Goal: Task Accomplishment & Management: Complete application form

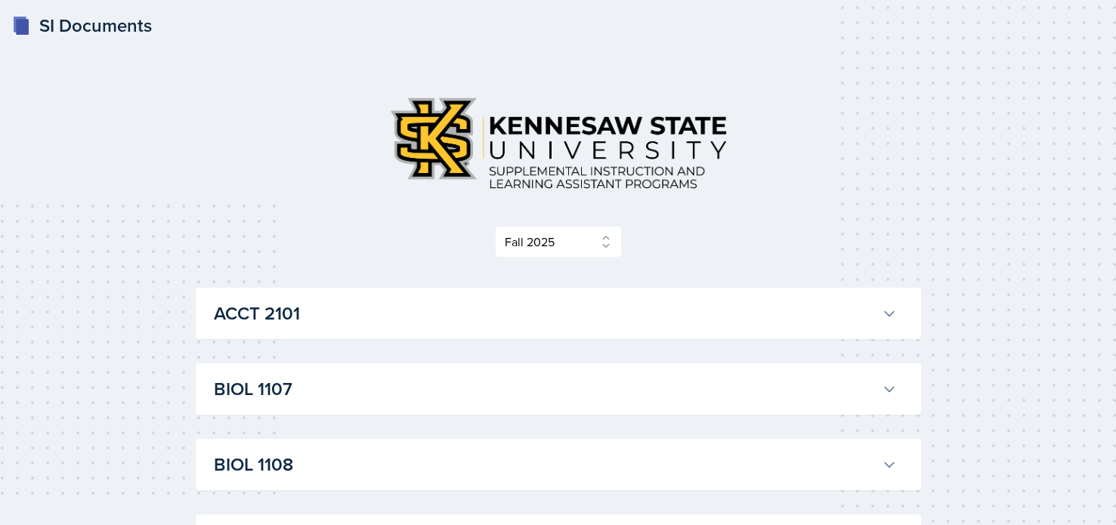
select select "2bed604d-1099-4043-b1bc-2365e8740244"
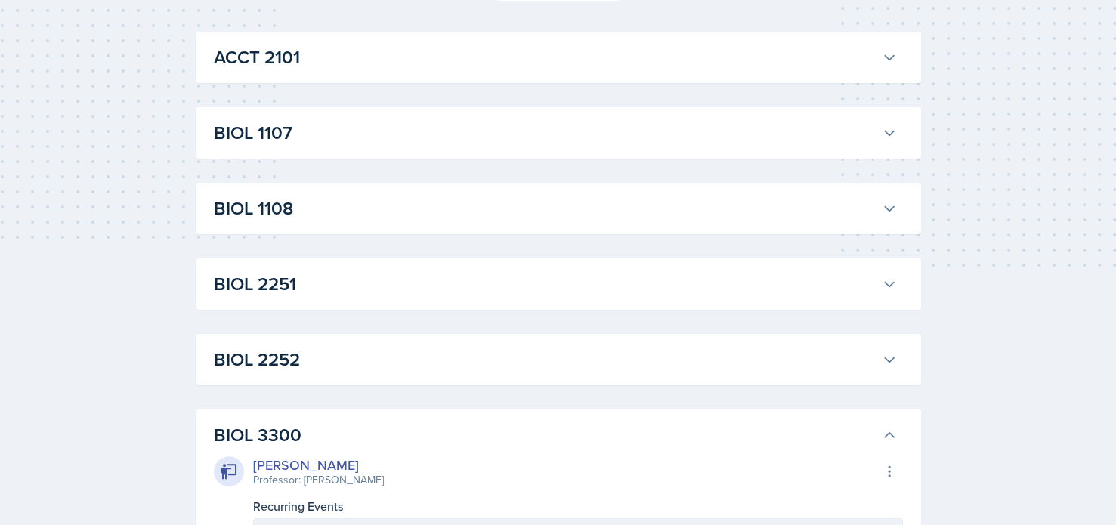
scroll to position [249, 0]
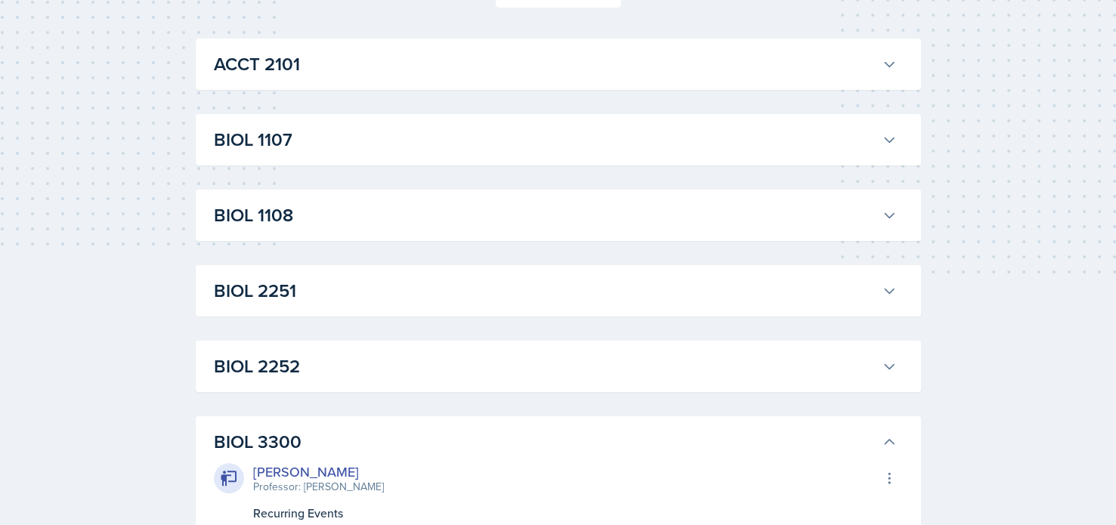
click at [333, 220] on h3 "BIOL 1108" at bounding box center [545, 215] width 662 height 27
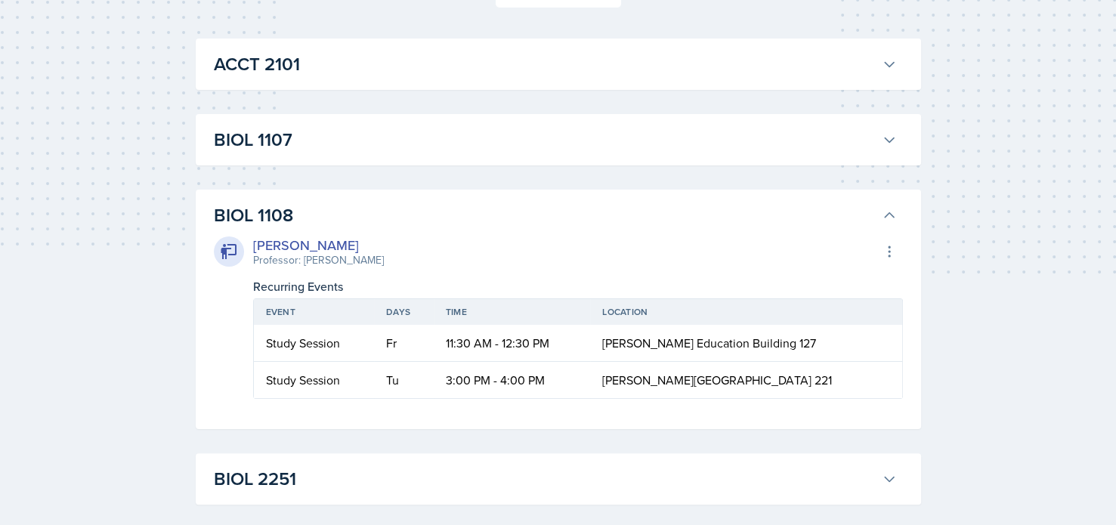
click at [360, 156] on div "BIOL 1107 Anniston [PERSON_NAME] Professor: Army [PERSON_NAME] Export to Google…" at bounding box center [558, 139] width 725 height 51
click at [362, 144] on h3 "BIOL 1107" at bounding box center [545, 139] width 662 height 27
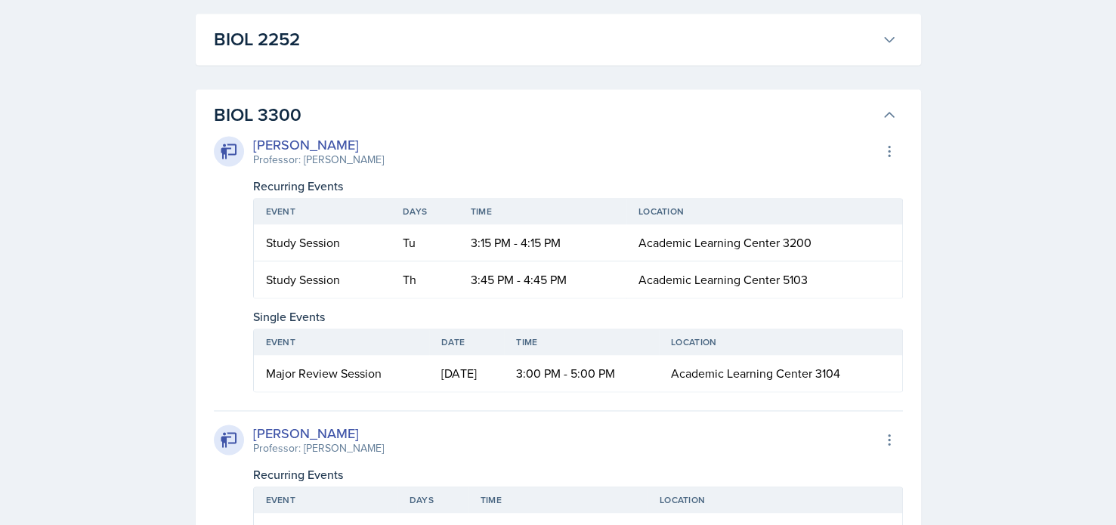
scroll to position [2366, 0]
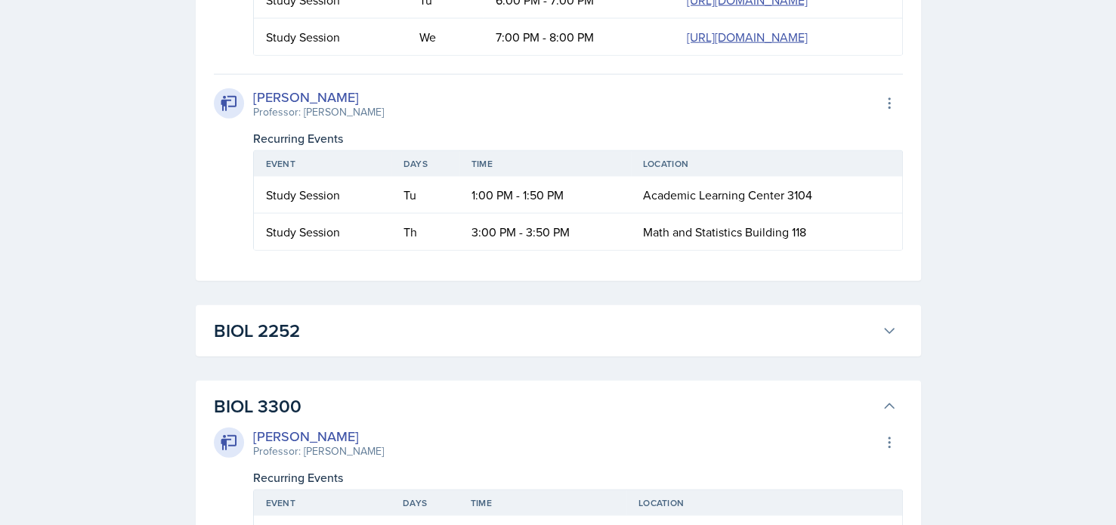
scroll to position [3856, 0]
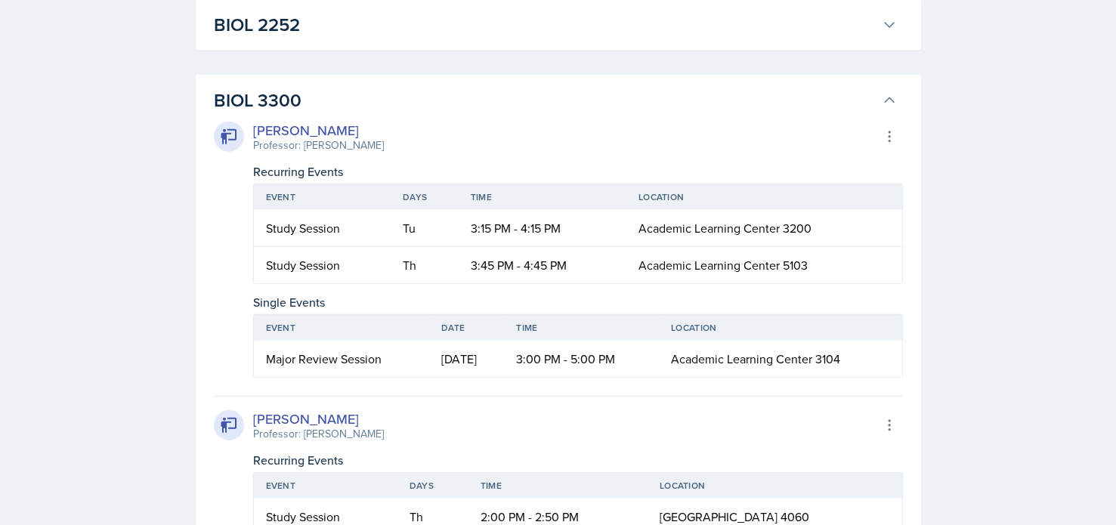
scroll to position [3886, 0]
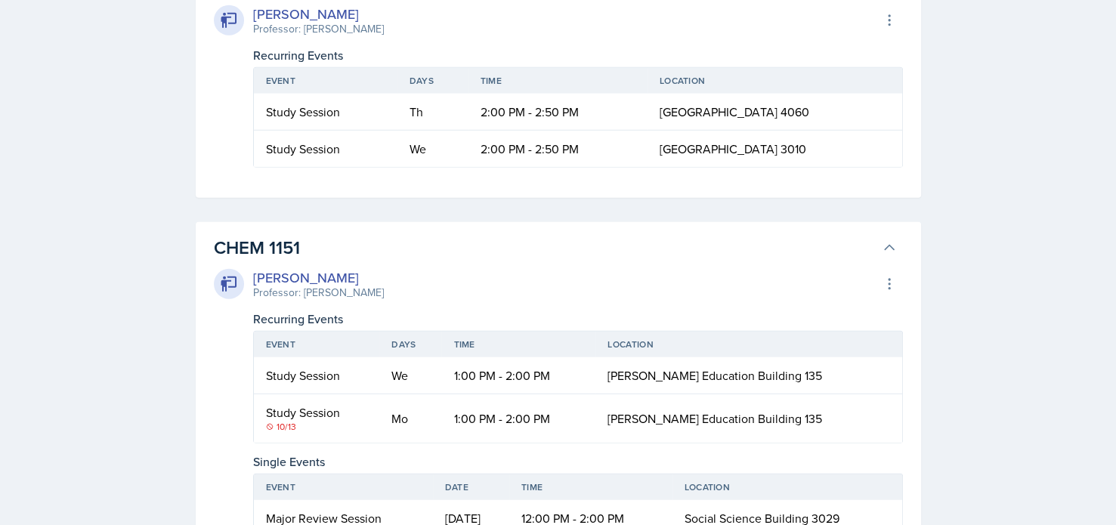
scroll to position [4290, 0]
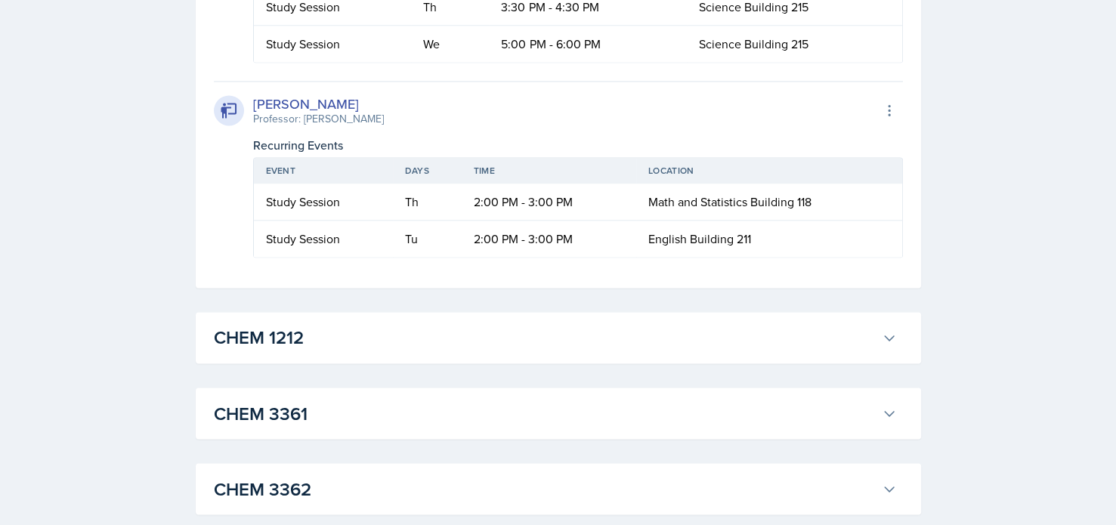
scroll to position [0, 0]
drag, startPoint x: 419, startPoint y: 291, endPoint x: 862, endPoint y: 371, distance: 450.0
copy table "Event Days Time Location Study Session [DATE] 10:00 AM - 11:00 AM [GEOGRAPHIC_D…"
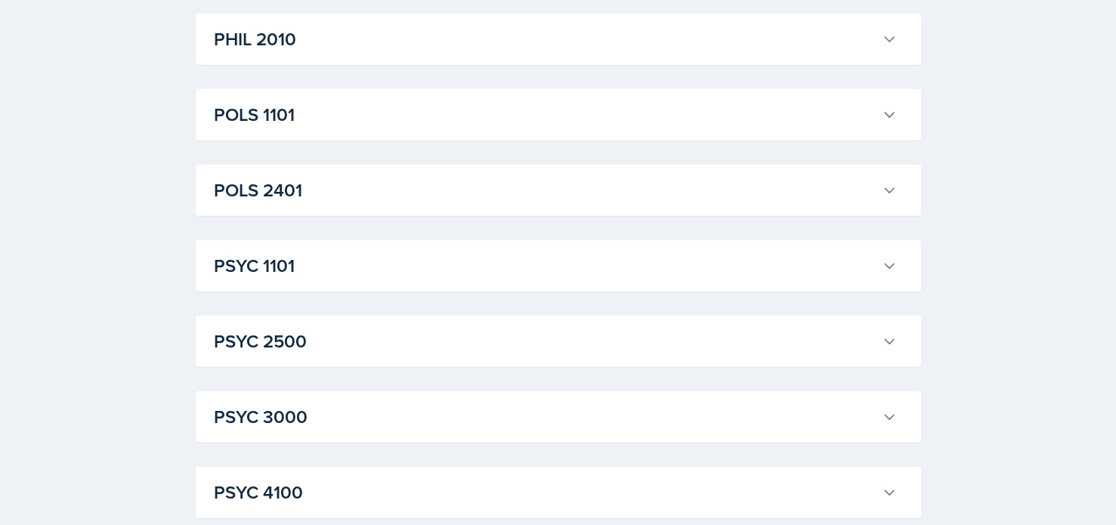
scroll to position [9431, 0]
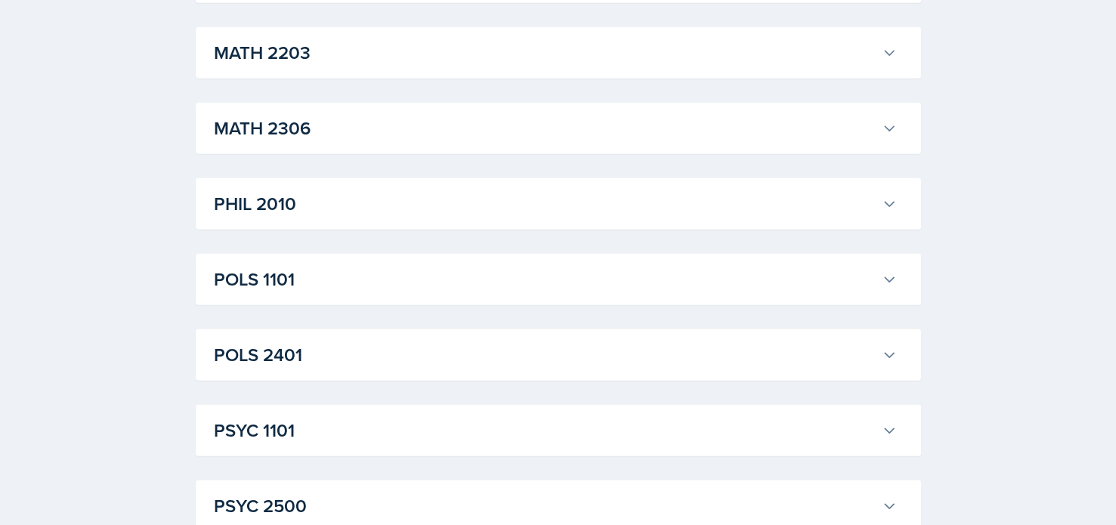
scroll to position [9837, 0]
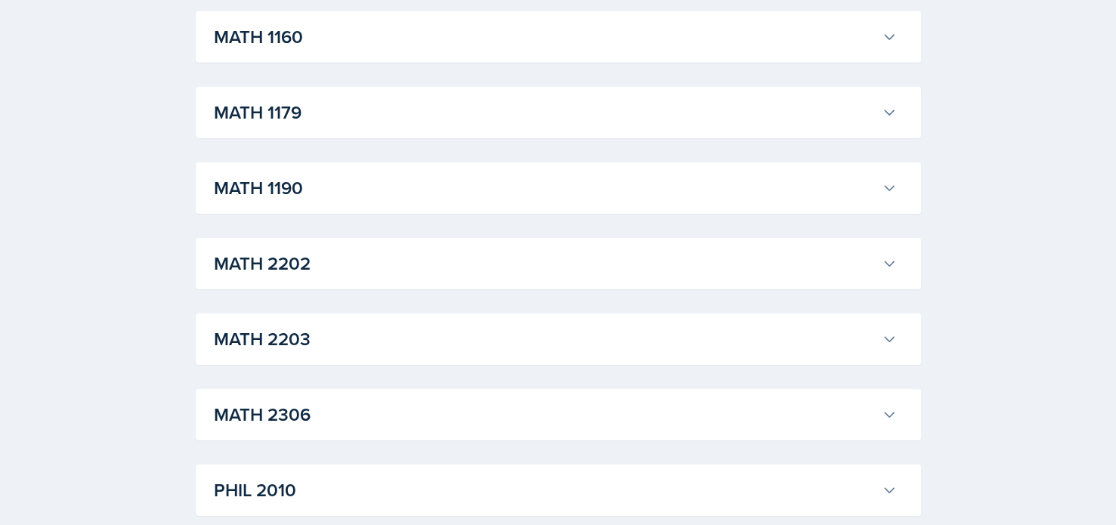
scroll to position [10635, 0]
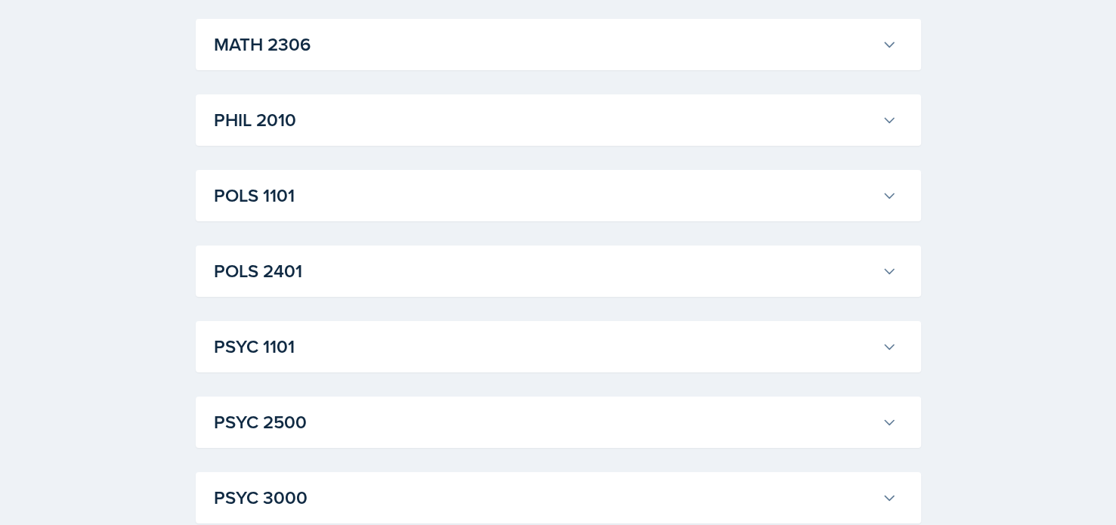
scroll to position [11073, 0]
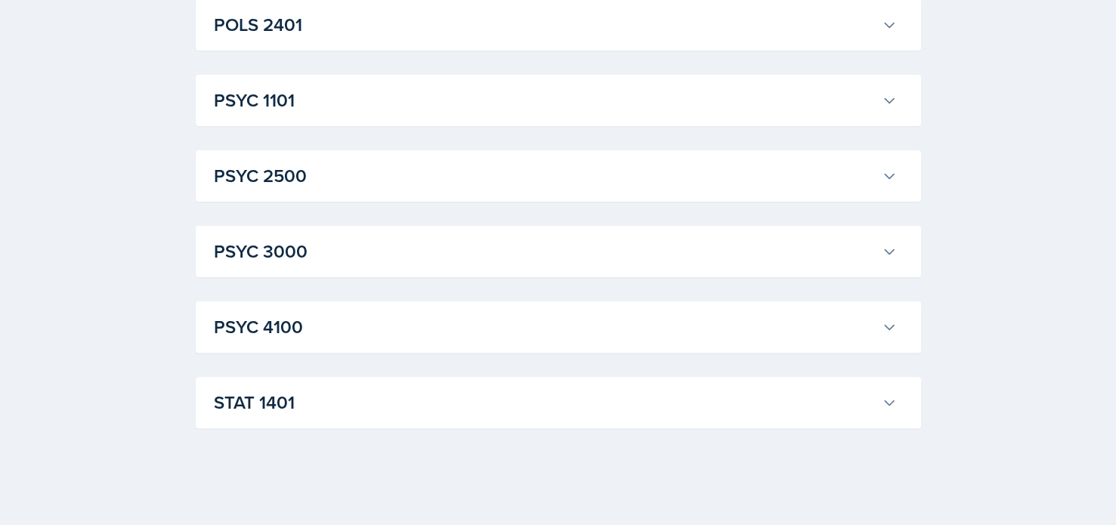
scroll to position [11558, 0]
drag, startPoint x: 414, startPoint y: 364, endPoint x: 414, endPoint y: 378, distance: 14.4
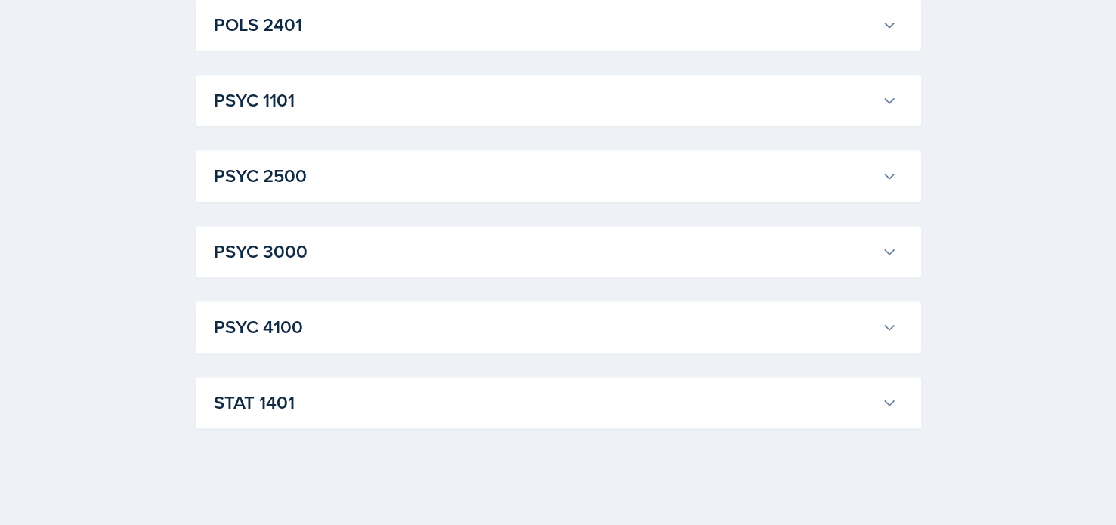
scroll to position [13472, 0]
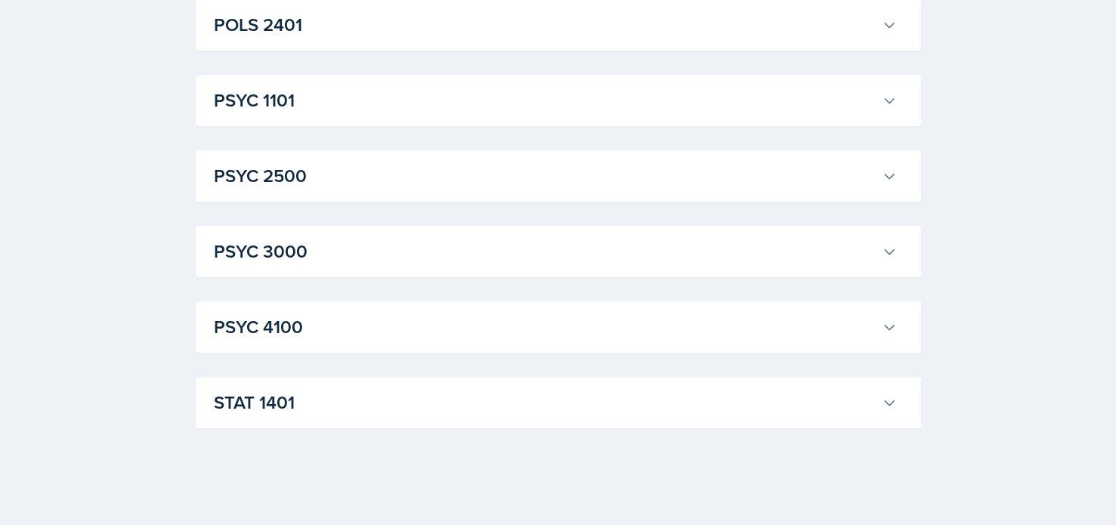
scroll to position [19303, 0]
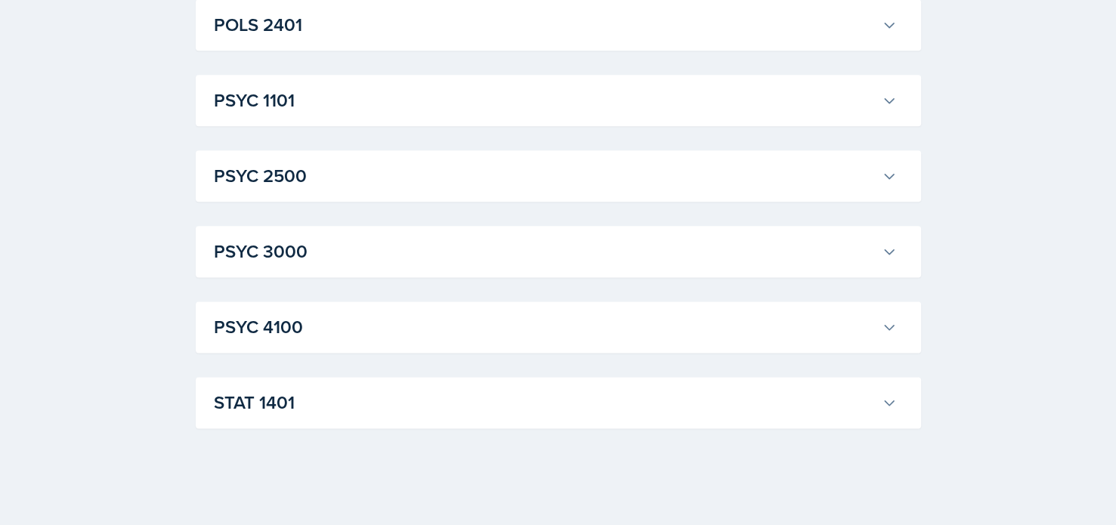
scroll to position [19811, 0]
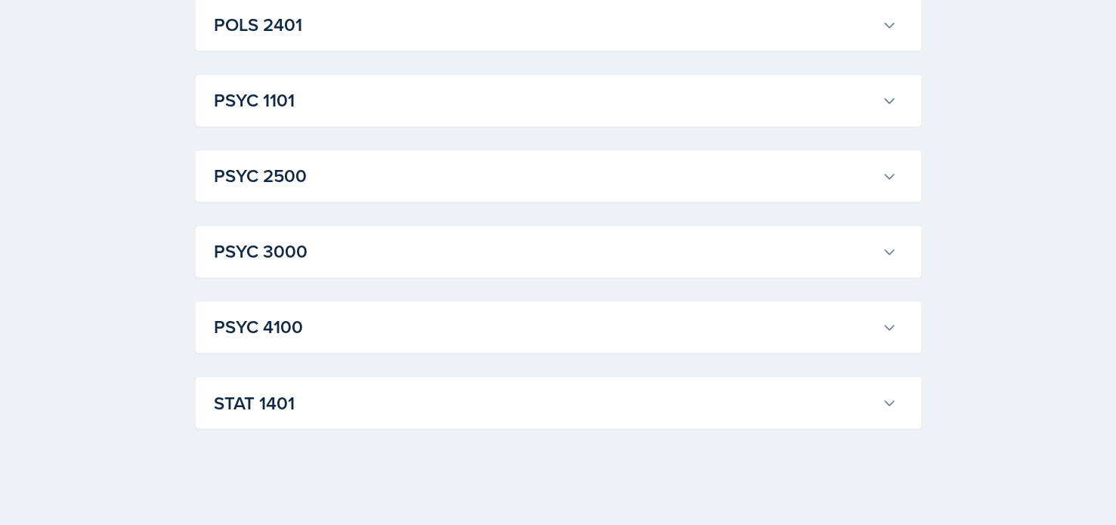
scroll to position [25525, 0]
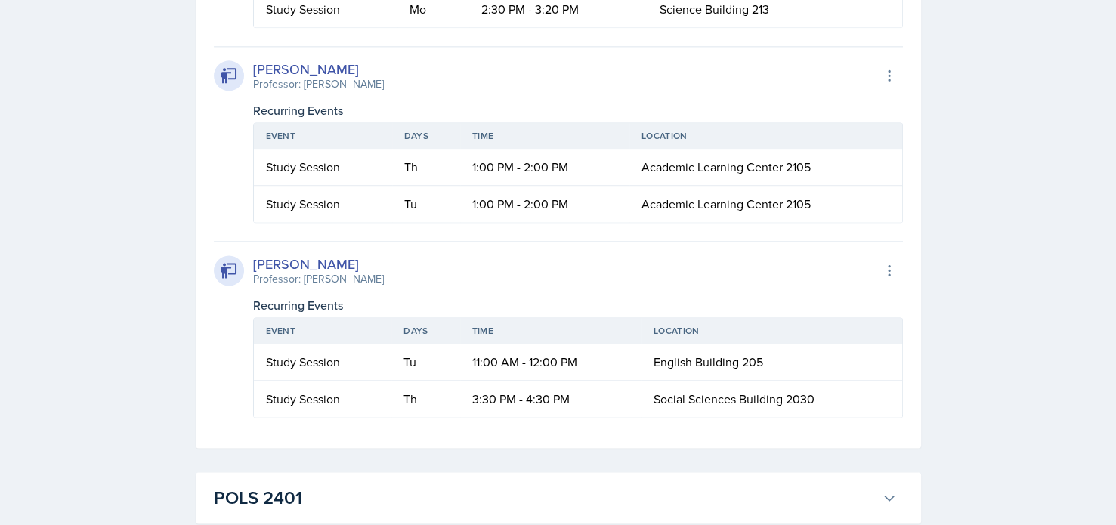
scroll to position [24292, 0]
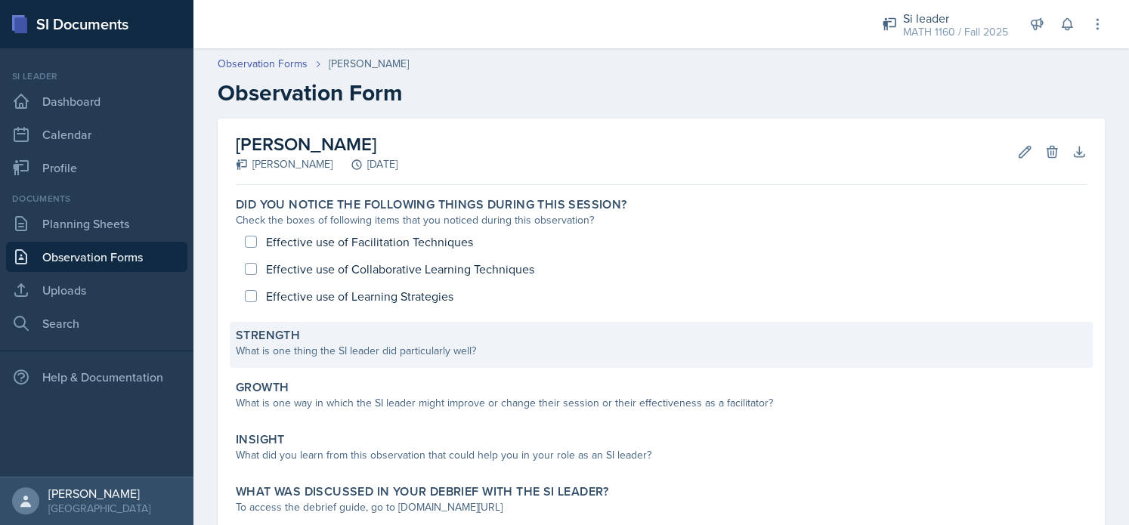
scroll to position [2, 0]
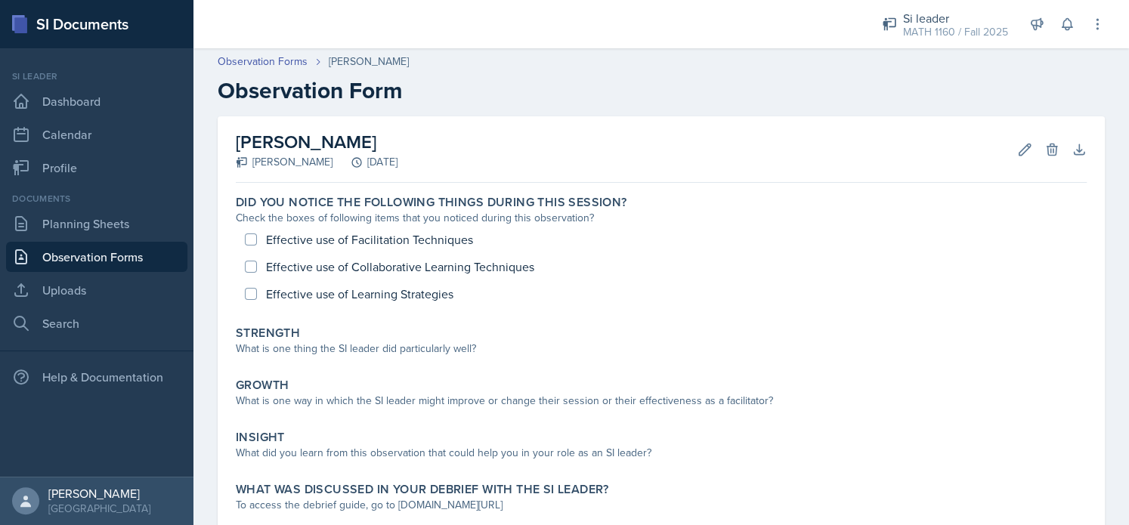
click at [166, 257] on link "Observation Forms" at bounding box center [96, 257] width 181 height 30
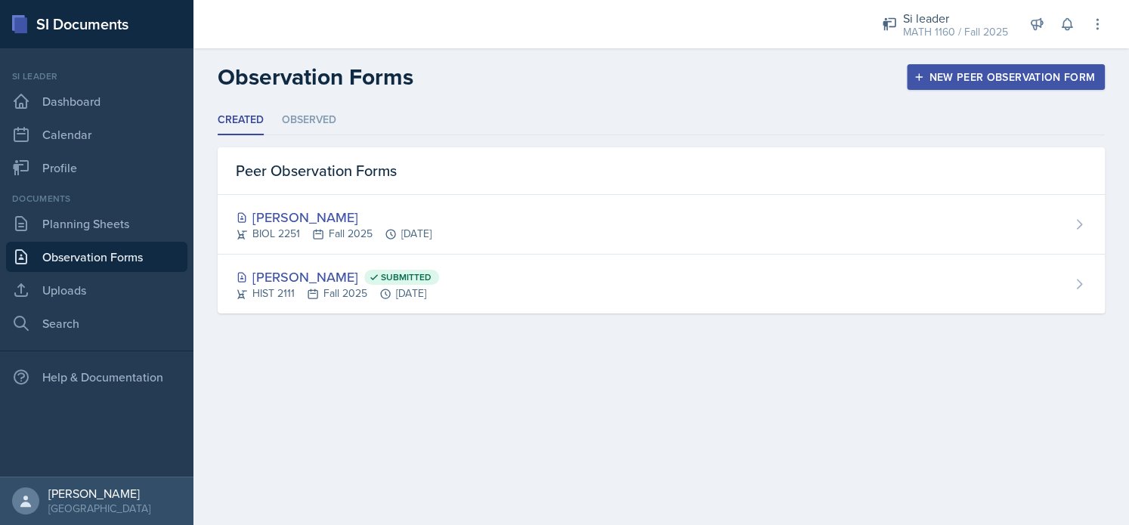
click at [1013, 77] on div "New Peer Observation Form" at bounding box center [1006, 77] width 178 height 12
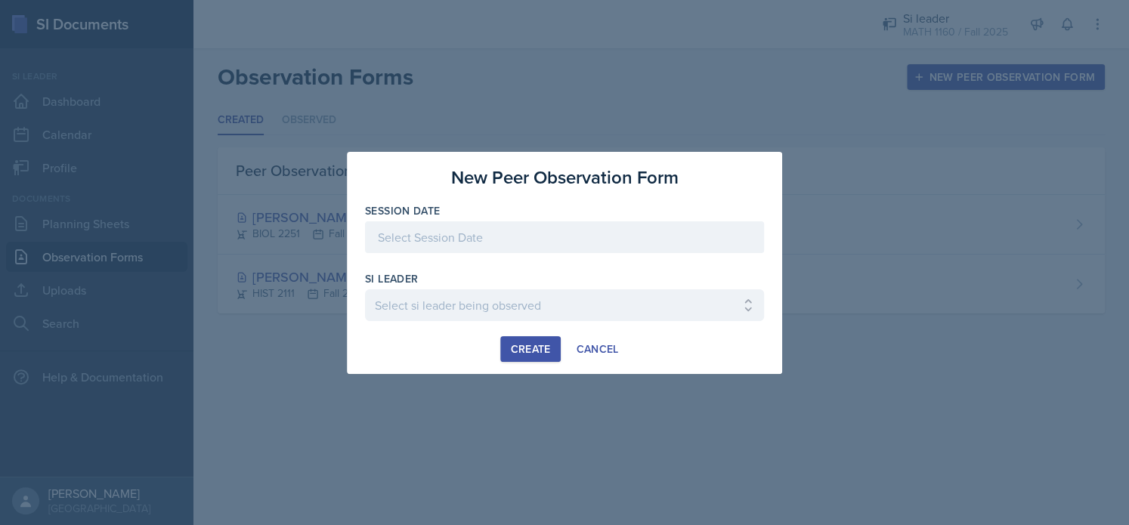
click at [465, 245] on div at bounding box center [564, 237] width 399 height 32
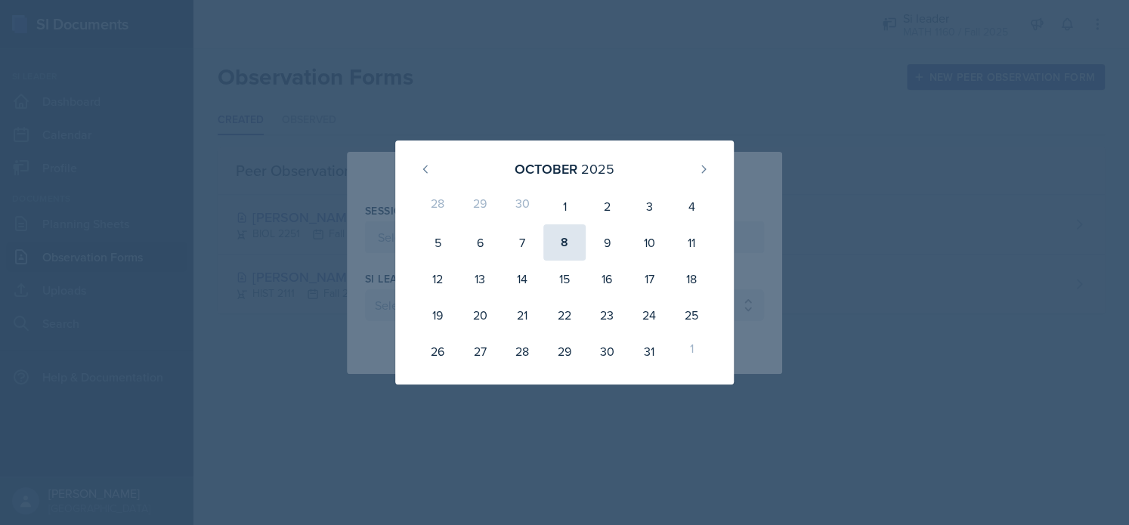
click at [559, 240] on div "8" at bounding box center [564, 242] width 42 height 36
type input "October 8th, 2025"
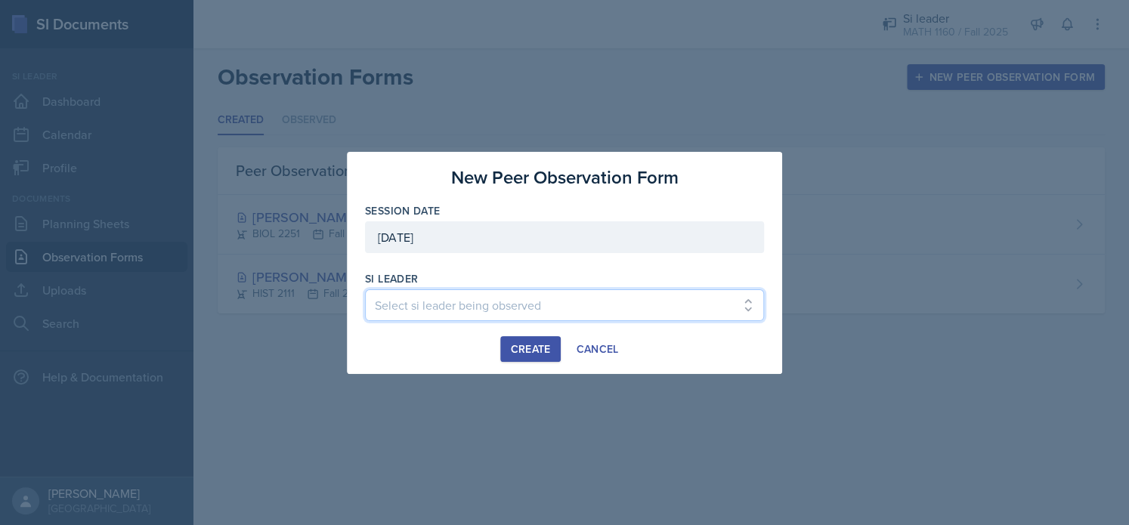
click at [470, 302] on select "Select si leader being observed Rayann Afani / PSYC 2500 / The Phantoms of The …" at bounding box center [564, 305] width 399 height 32
select select "4e26f3d6-0cdd-4932-b2af-e9153a9613c3"
click at [365, 289] on select "Select si leader being observed Rayann Afani / PSYC 2500 / The Phantoms of The …" at bounding box center [564, 305] width 399 height 32
click at [496, 301] on select "Select si leader being observed Rayann Afani / PSYC 2500 / The Phantoms of The …" at bounding box center [564, 305] width 399 height 32
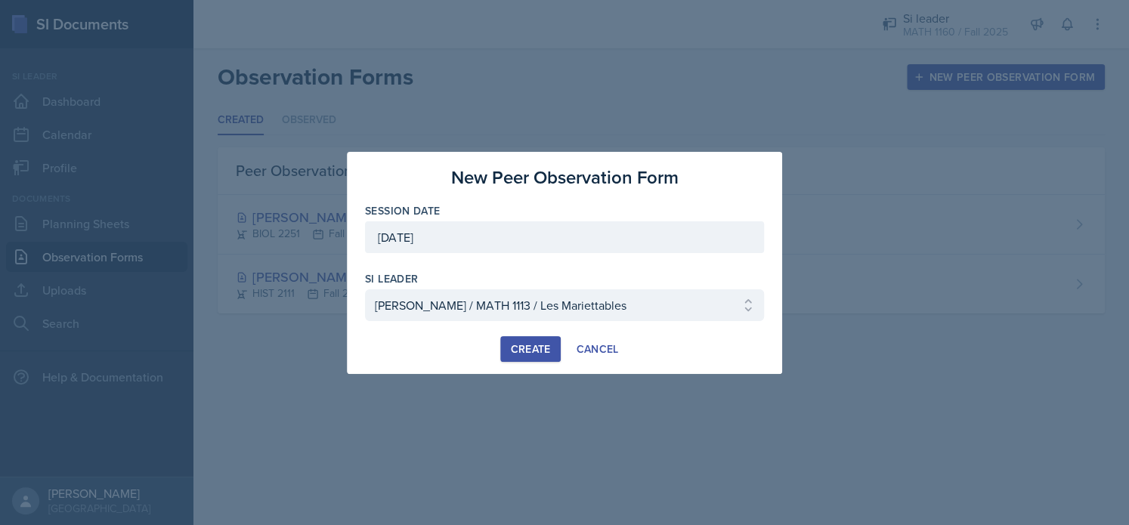
click at [402, 363] on div "New Peer Observation Form Session Date October 8th, 2025 October 2025 28 29 30 …" at bounding box center [564, 263] width 435 height 222
click at [453, 308] on select "Select si leader being observed Rayann Afani / PSYC 2500 / The Phantoms of The …" at bounding box center [564, 305] width 399 height 32
click at [444, 300] on select "Select si leader being observed Rayann Afani / PSYC 2500 / The Phantoms of The …" at bounding box center [564, 305] width 399 height 32
drag, startPoint x: 592, startPoint y: 300, endPoint x: 399, endPoint y: 311, distance: 193.0
click at [399, 311] on select "Select si leader being observed Rayann Afani / PSYC 2500 / The Phantoms of The …" at bounding box center [564, 305] width 399 height 32
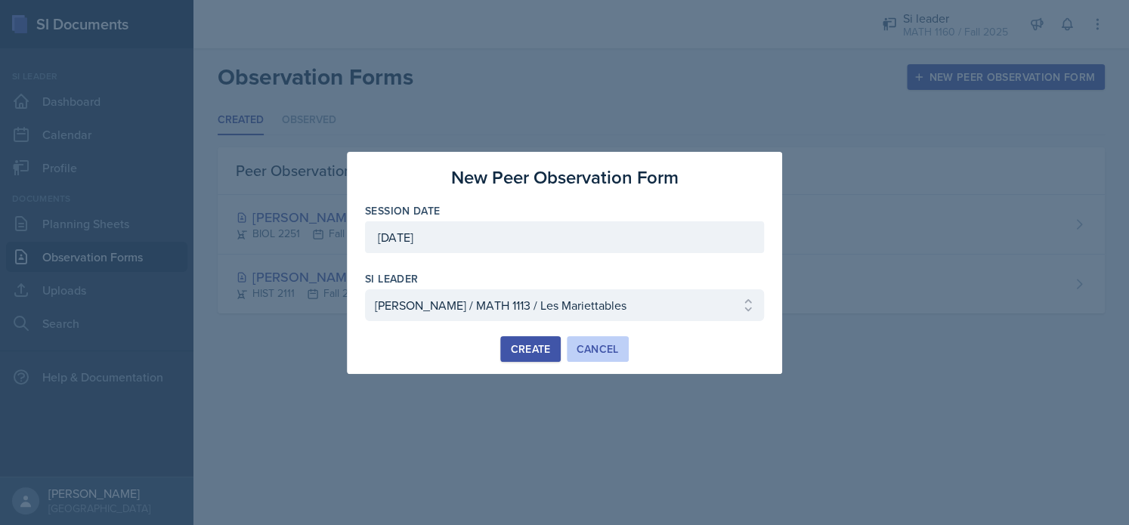
click at [614, 348] on div "Cancel" at bounding box center [598, 349] width 42 height 12
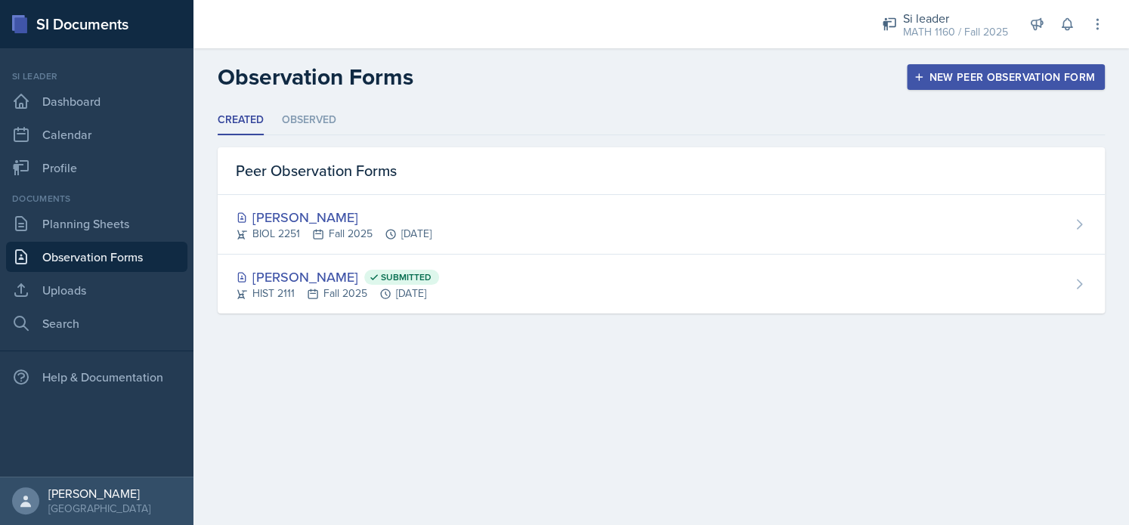
click at [945, 78] on div "New Peer Observation Form" at bounding box center [1006, 77] width 178 height 12
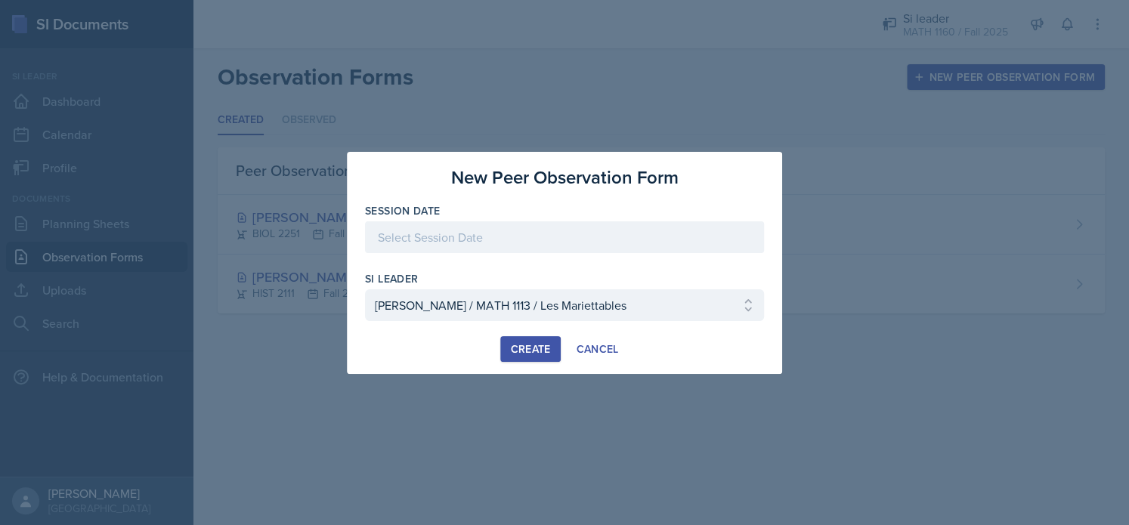
click at [567, 243] on div at bounding box center [564, 237] width 399 height 32
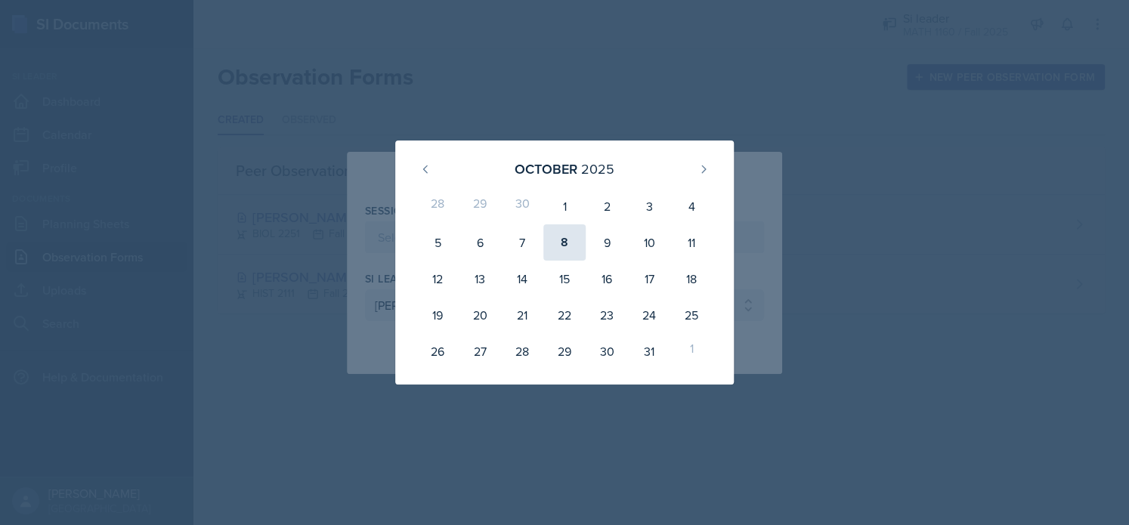
click at [565, 246] on div "8" at bounding box center [564, 242] width 42 height 36
type input "October 8th, 2025"
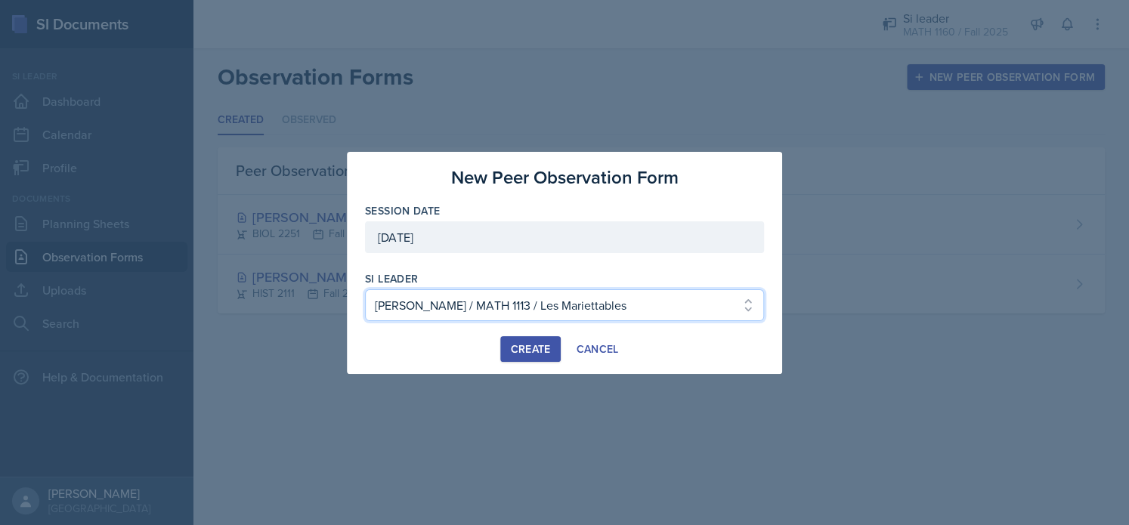
click at [481, 306] on select "Select si leader being observed Rayann Afani / PSYC 2500 / The Phantoms of The …" at bounding box center [564, 305] width 399 height 32
select select "cfd8b66d-3967-4c3e-81c1-5a65b6272424"
click at [365, 289] on select "Select si leader being observed Rayann Afani / PSYC 2500 / The Phantoms of The …" at bounding box center [564, 305] width 399 height 32
click at [526, 356] on button "Create" at bounding box center [530, 349] width 60 height 26
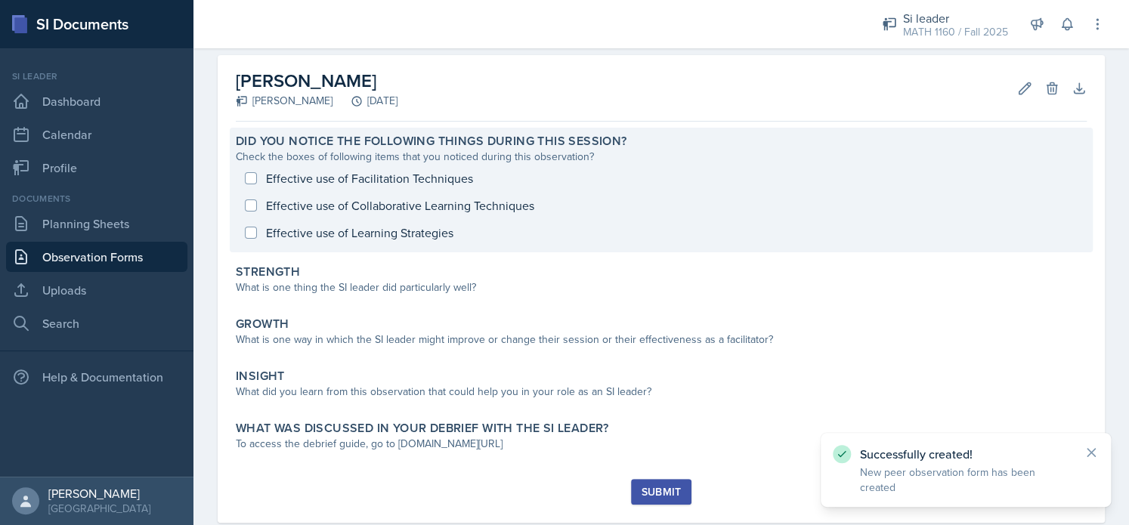
scroll to position [71, 0]
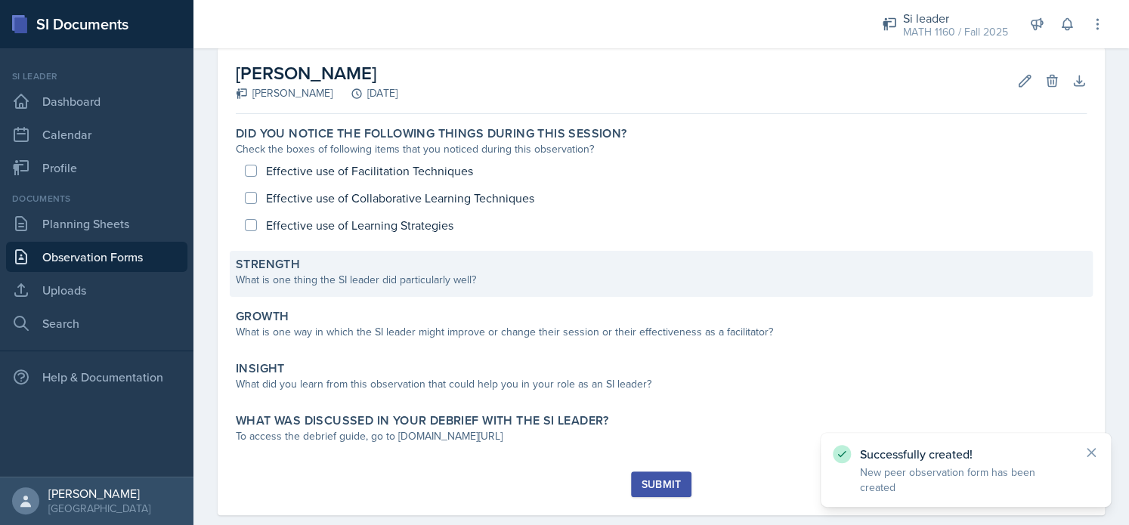
click at [391, 274] on div "What is one thing the SI leader did particularly well?" at bounding box center [661, 280] width 851 height 16
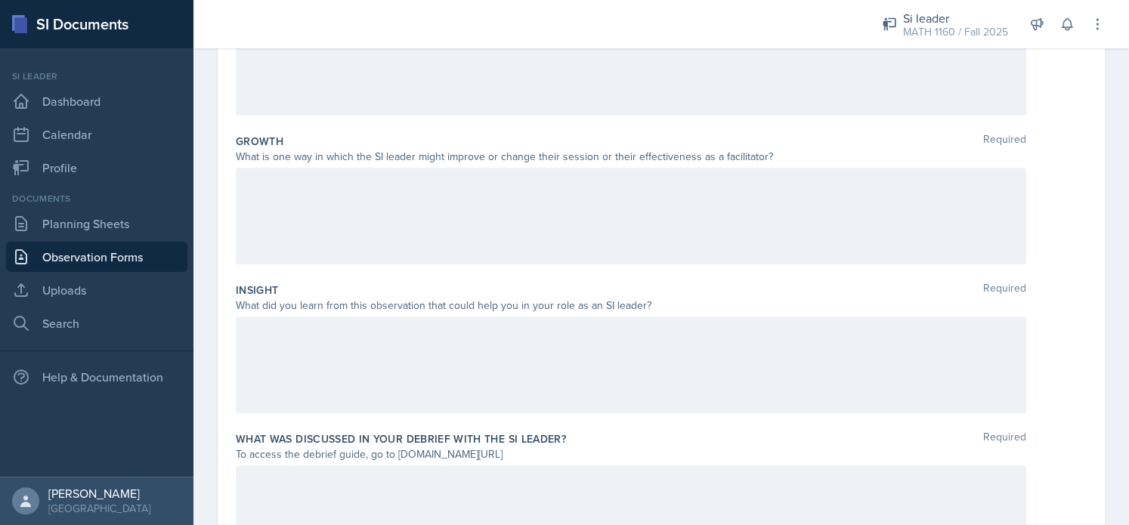
scroll to position [339, 0]
drag, startPoint x: 489, startPoint y: 305, endPoint x: 644, endPoint y: 311, distance: 155.0
click at [644, 311] on div "What did you learn from this observation that could help you in your role as an…" at bounding box center [631, 306] width 790 height 16
click at [534, 326] on p at bounding box center [631, 332] width 765 height 18
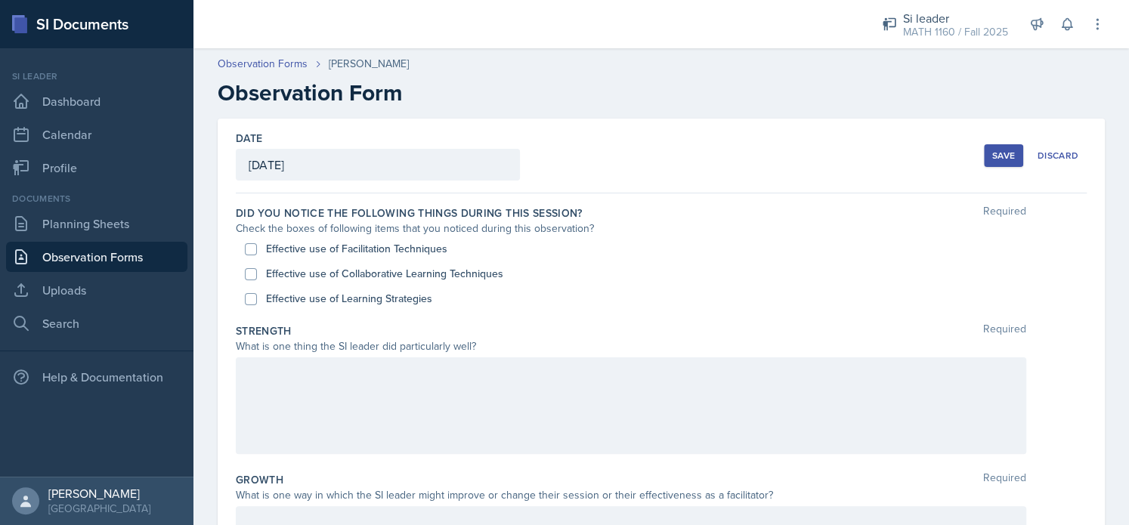
scroll to position [3, 0]
